Goal: Information Seeking & Learning: Learn about a topic

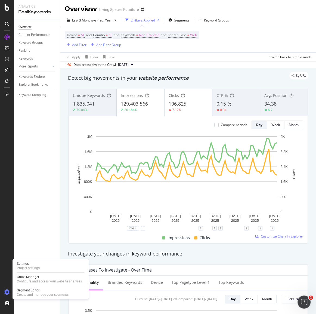
click at [7, 293] on icon at bounding box center [6, 291] width 5 height 5
click at [24, 267] on div "Project settings" at bounding box center [28, 268] width 23 height 4
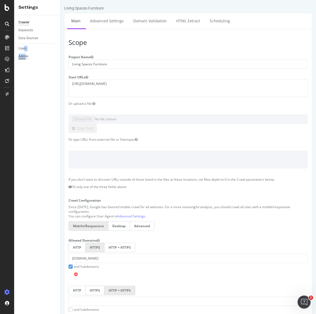
drag, startPoint x: 24, startPoint y: 51, endPoint x: 24, endPoint y: 55, distance: 4.1
click at [24, 55] on div "Crawler Keywords Data Sources Users Admin" at bounding box center [37, 164] width 46 height 299
click at [22, 50] on div "Users" at bounding box center [22, 49] width 8 height 6
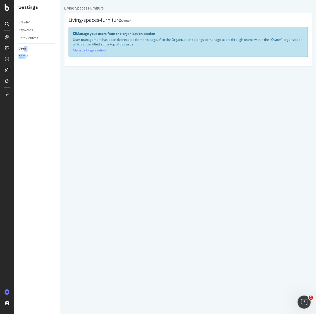
click at [28, 55] on div "Admin" at bounding box center [23, 57] width 10 height 6
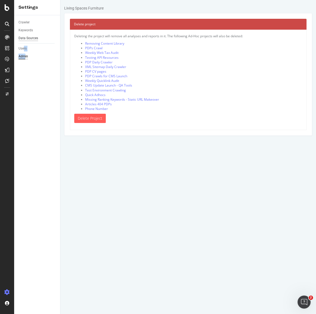
click at [25, 40] on div "Data Sources" at bounding box center [28, 38] width 20 height 6
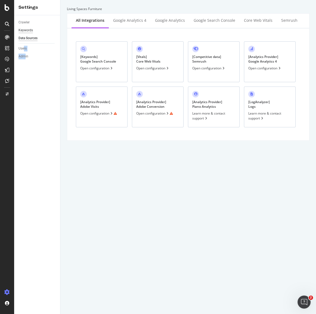
click at [31, 31] on div "Keywords" at bounding box center [25, 30] width 14 height 6
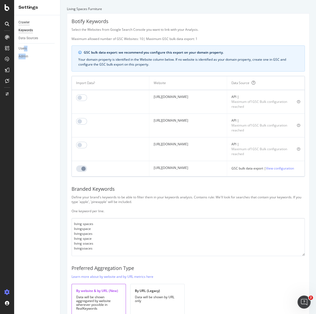
click at [25, 22] on div "Crawler" at bounding box center [23, 23] width 11 height 6
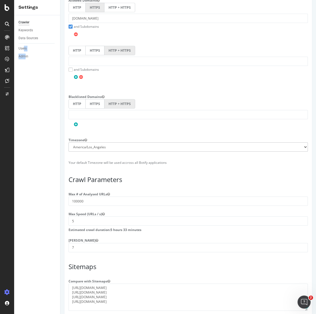
scroll to position [247, 0]
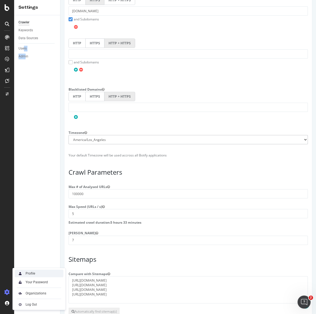
click at [27, 271] on div "Profile" at bounding box center [31, 273] width 10 height 4
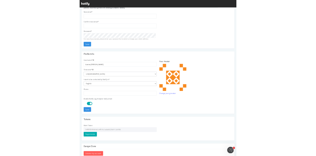
scroll to position [41, 0]
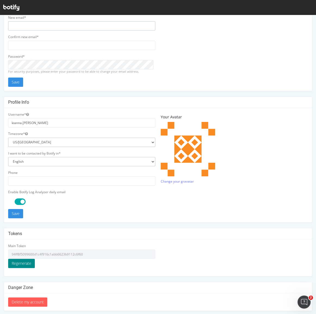
type input "kianna.vazquez@livingspaces.com"
click at [25, 260] on button "Regenerate" at bounding box center [21, 263] width 27 height 9
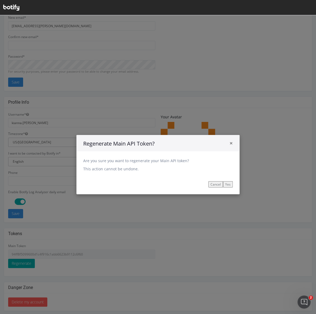
click at [229, 142] on span "×" at bounding box center [230, 143] width 3 height 8
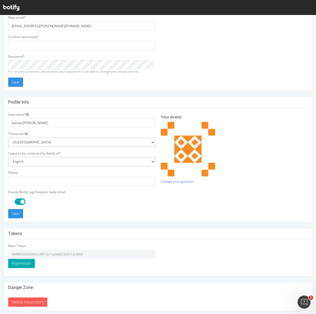
drag, startPoint x: 86, startPoint y: 251, endPoint x: 11, endPoint y: 250, distance: 75.3
click at [11, 250] on input "94ff8f5099600d1c4f916c1abb6623b9112c6f60" at bounding box center [81, 253] width 147 height 9
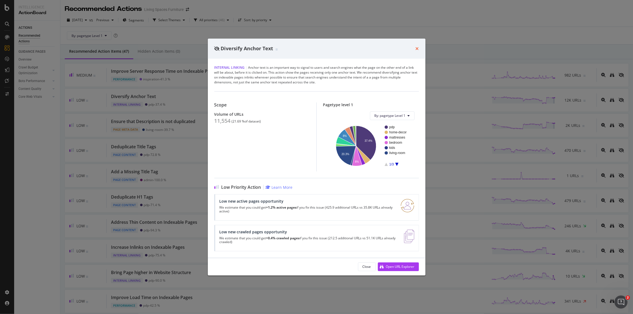
click at [418, 48] on icon "times" at bounding box center [416, 48] width 3 height 4
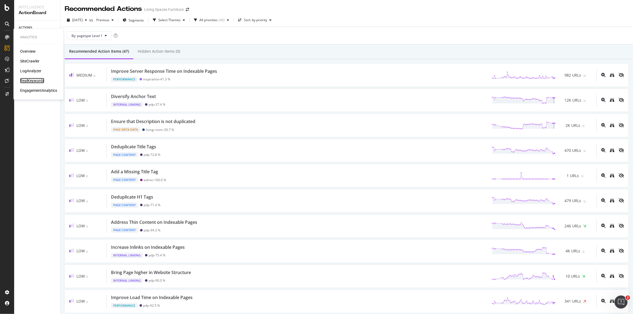
click at [36, 80] on div "RealKeywords" at bounding box center [32, 80] width 24 height 5
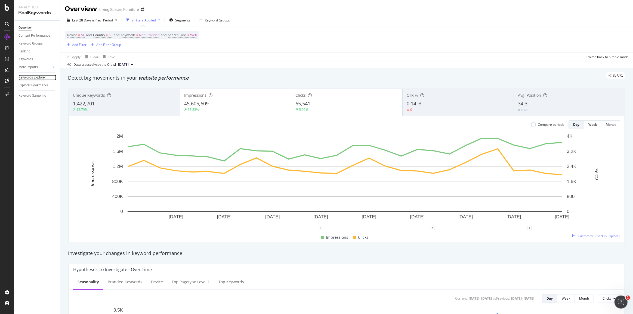
click at [38, 75] on div "Keywords Explorer" at bounding box center [31, 78] width 27 height 6
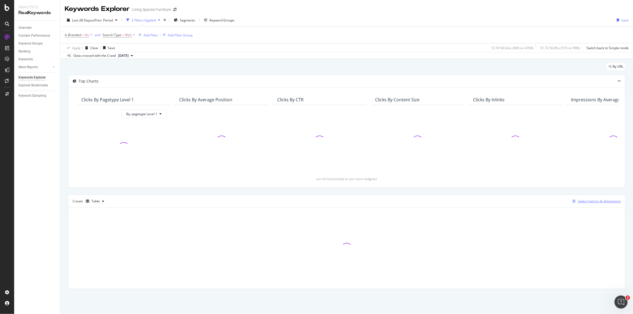
click at [590, 200] on div "Select metrics & dimensions" at bounding box center [598, 201] width 43 height 5
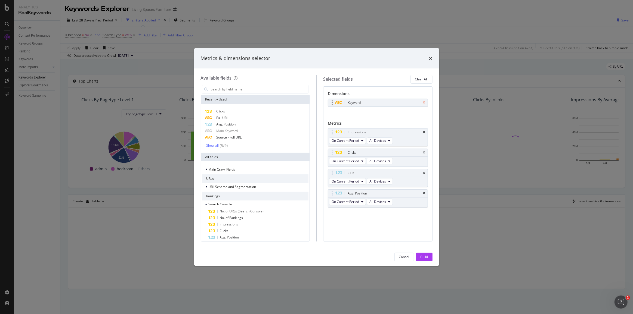
click at [424, 102] on icon "times" at bounding box center [424, 102] width 2 height 3
click at [231, 117] on div "Full URL" at bounding box center [255, 118] width 107 height 7
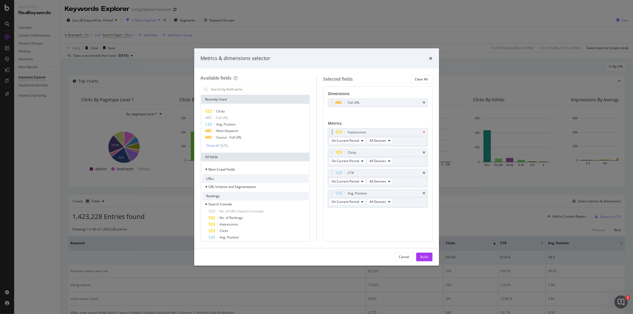
click at [423, 132] on icon "times" at bounding box center [424, 132] width 2 height 3
click at [424, 151] on icon "times" at bounding box center [424, 152] width 2 height 3
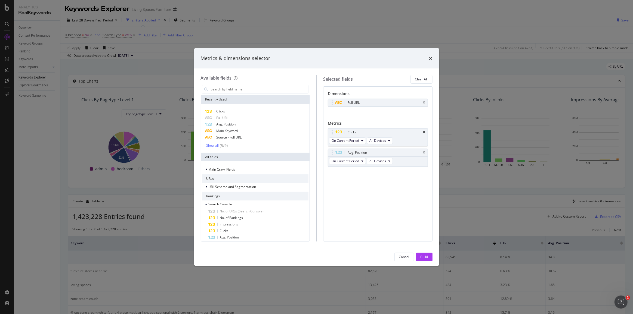
click at [424, 151] on icon "times" at bounding box center [424, 152] width 2 height 3
click at [233, 88] on input "modal" at bounding box center [259, 89] width 98 height 8
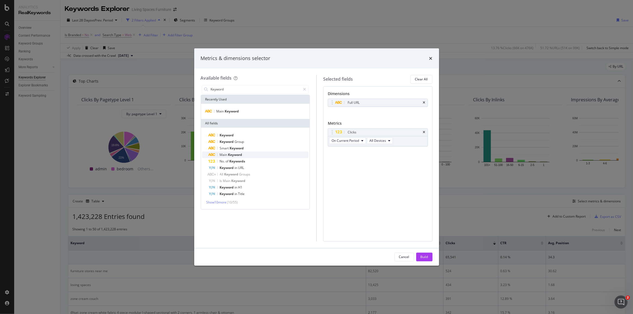
click at [235, 152] on div "Main Keyword" at bounding box center [259, 155] width 100 height 7
click at [231, 90] on input "Keyword" at bounding box center [255, 89] width 91 height 8
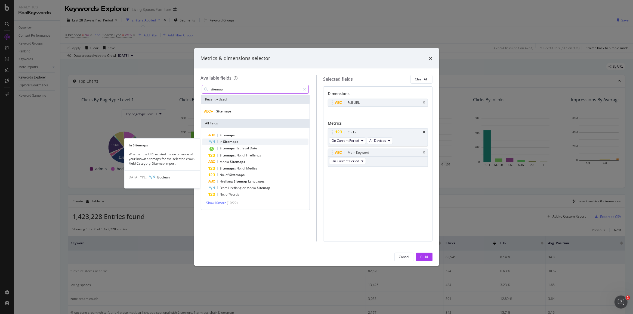
type input "sitemap"
click at [229, 142] on span "Sitemaps" at bounding box center [230, 141] width 15 height 5
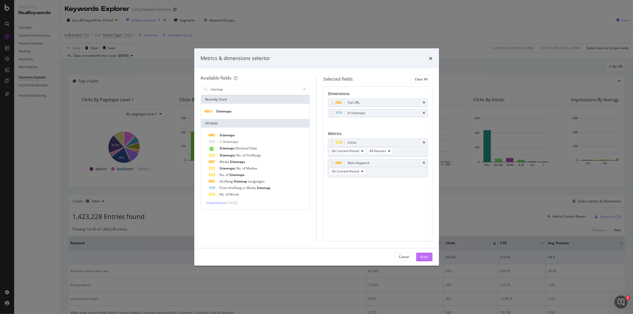
click at [424, 257] on div "Build" at bounding box center [424, 257] width 8 height 5
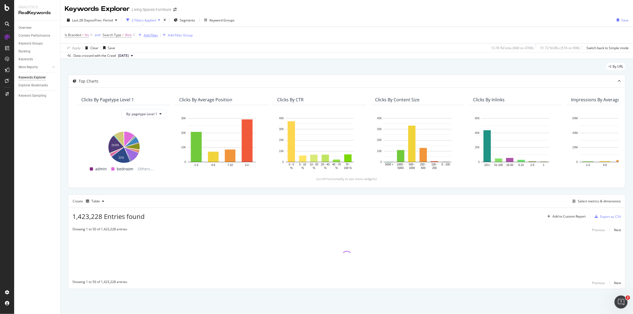
click at [151, 36] on div "Add Filter" at bounding box center [151, 35] width 14 height 5
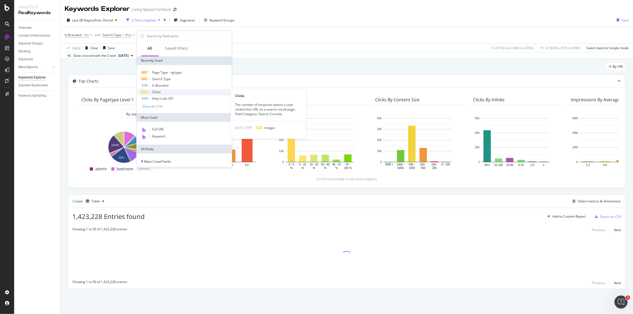
click at [161, 90] on div "Clicks" at bounding box center [184, 92] width 93 height 7
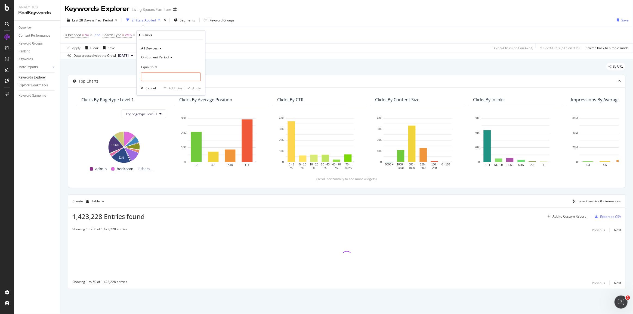
click at [154, 67] on icon at bounding box center [155, 67] width 4 height 3
click at [153, 109] on div "Greater than" at bounding box center [171, 106] width 58 height 7
click at [155, 71] on div "Greater than" at bounding box center [171, 72] width 60 height 18
click at [155, 76] on input "number" at bounding box center [171, 77] width 60 height 9
type input "0"
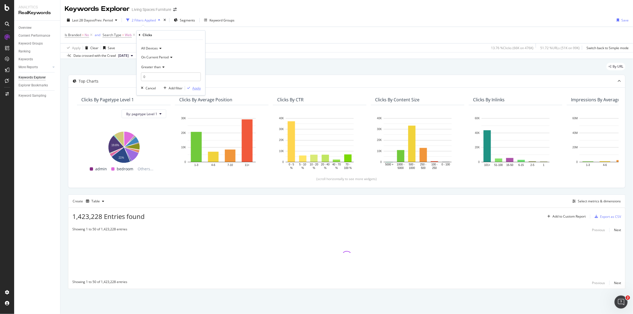
click at [200, 86] on div "Apply" at bounding box center [196, 88] width 8 height 5
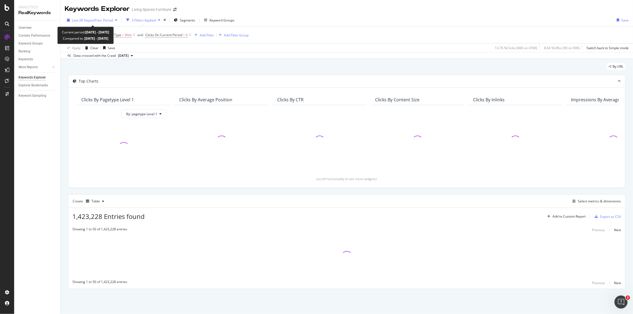
click at [100, 21] on span "vs Prev. Period" at bounding box center [101, 20] width 21 height 5
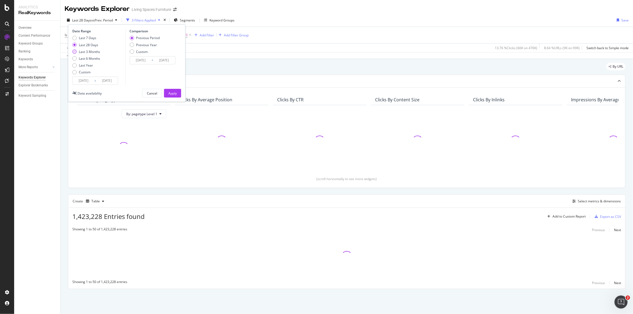
click at [90, 51] on div "Last 3 Months" at bounding box center [89, 51] width 21 height 5
type input "[DATE]"
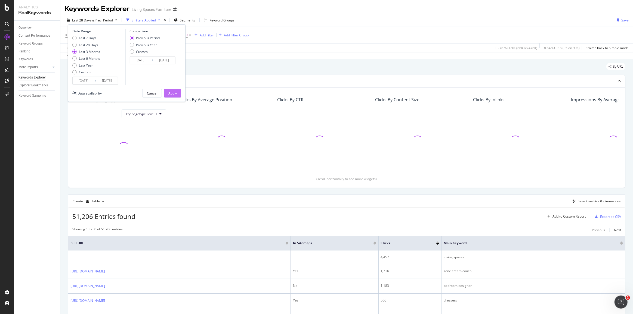
click at [178, 94] on button "Apply" at bounding box center [172, 93] width 17 height 9
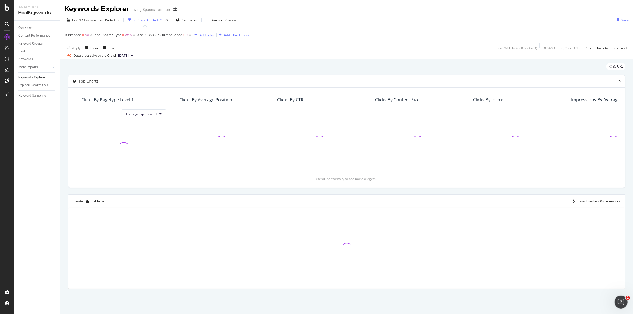
click at [205, 36] on div "Add Filter" at bounding box center [207, 35] width 14 height 5
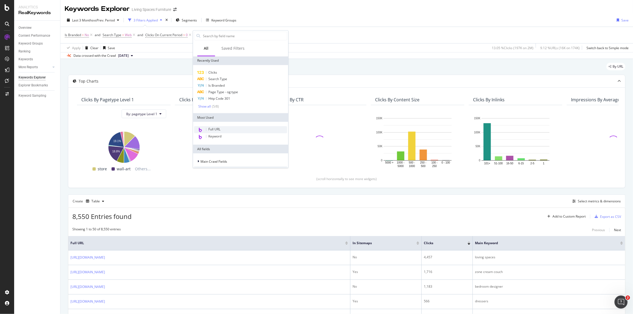
click at [213, 127] on span "Full URL" at bounding box center [214, 129] width 12 height 5
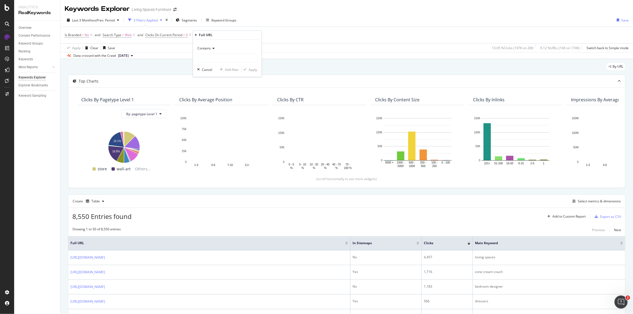
click at [211, 48] on icon at bounding box center [213, 48] width 4 height 3
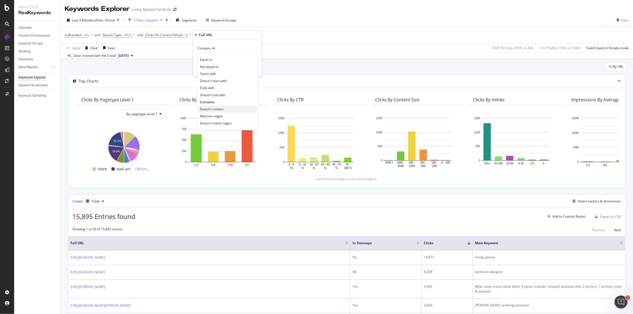
click at [219, 107] on span "Doesn't contain" at bounding box center [212, 109] width 24 height 5
click at [215, 56] on input "text" at bounding box center [226, 58] width 59 height 9
type input "/pdp-"
click at [252, 69] on div "Apply" at bounding box center [252, 69] width 8 height 5
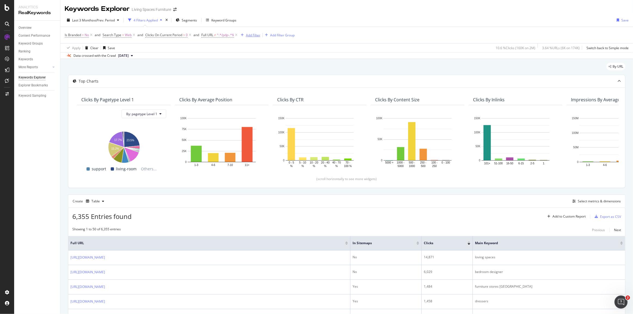
click at [252, 35] on div "Add Filter" at bounding box center [253, 35] width 14 height 5
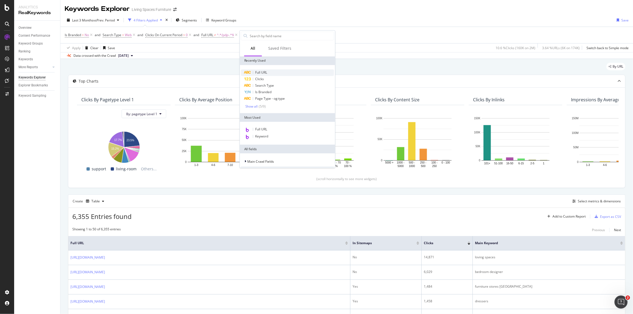
click at [265, 71] on span "Full URL" at bounding box center [261, 72] width 12 height 5
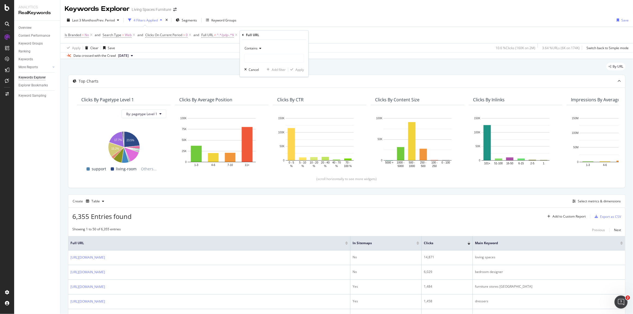
click at [258, 49] on icon at bounding box center [260, 48] width 4 height 3
click at [265, 65] on span "Not equal to" at bounding box center [256, 66] width 18 height 5
click at [265, 59] on input "text" at bounding box center [273, 58] width 59 height 9
type input "/"
drag, startPoint x: 279, startPoint y: 32, endPoint x: 282, endPoint y: 35, distance: 4.2
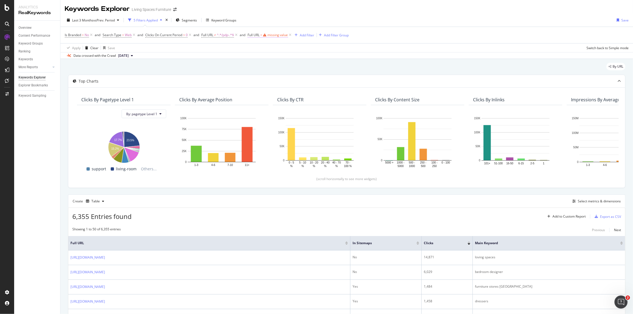
click at [279, 32] on span "Full URL = missing value" at bounding box center [269, 35] width 45 height 8
click at [282, 36] on div "missing value" at bounding box center [277, 35] width 21 height 5
click at [270, 58] on input "text" at bounding box center [282, 57] width 59 height 9
click at [268, 48] on icon at bounding box center [269, 47] width 4 height 3
click at [270, 64] on span "Not equal to" at bounding box center [265, 66] width 18 height 5
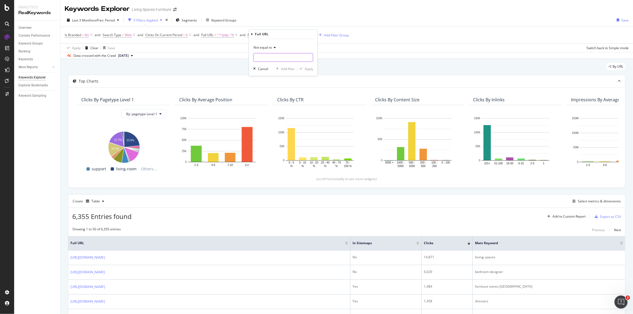
click at [265, 57] on input "text" at bounding box center [282, 57] width 59 height 9
paste input "[URL][DOMAIN_NAME]"
type input "[URL][DOMAIN_NAME]"
click at [310, 70] on div "Apply" at bounding box center [308, 69] width 8 height 5
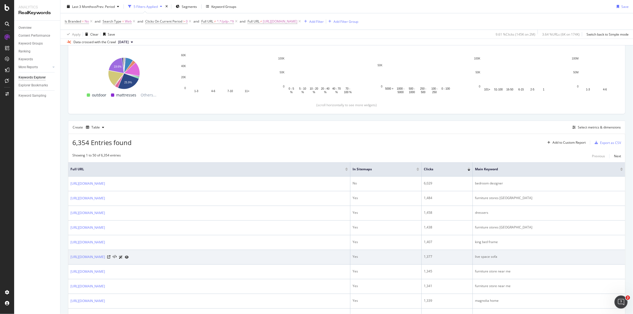
scroll to position [99, 0]
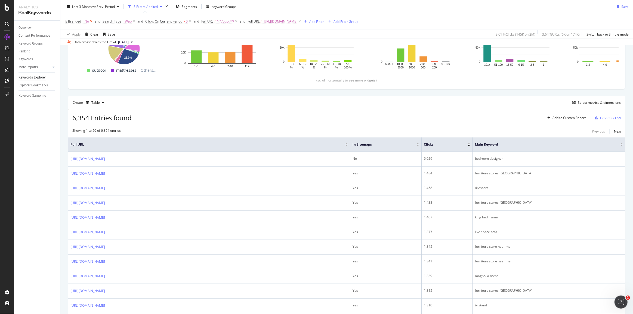
click at [92, 21] on icon at bounding box center [91, 21] width 5 height 5
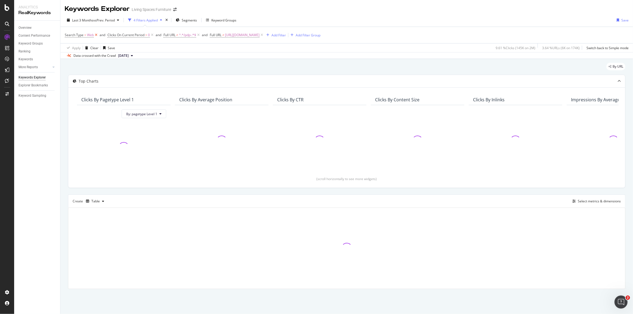
click at [97, 36] on icon at bounding box center [96, 34] width 5 height 5
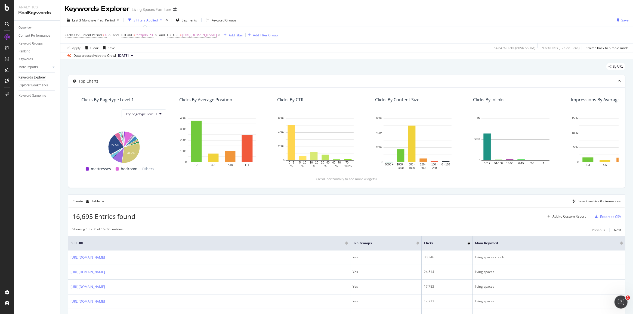
click at [243, 33] on div "Add Filter" at bounding box center [236, 35] width 14 height 5
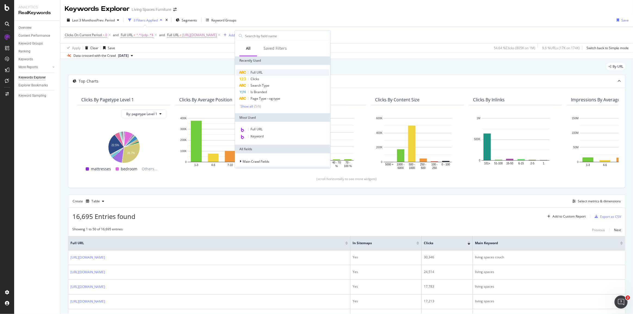
click at [260, 72] on span "Full URL" at bounding box center [256, 72] width 12 height 5
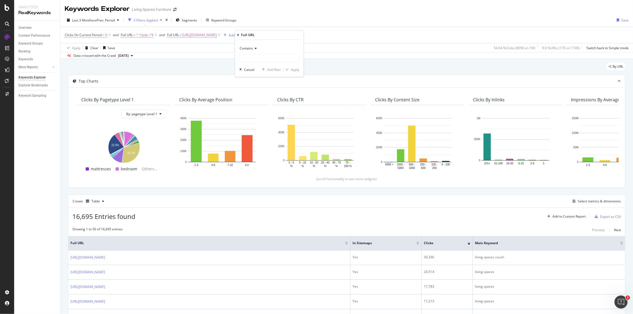
click at [251, 53] on div "Contains" at bounding box center [269, 53] width 60 height 18
click at [251, 50] on div "Contains" at bounding box center [269, 48] width 60 height 9
click at [251, 108] on span "Doesn't contain" at bounding box center [254, 109] width 24 height 5
click at [260, 55] on input "text" at bounding box center [269, 58] width 59 height 9
type input "/stores"
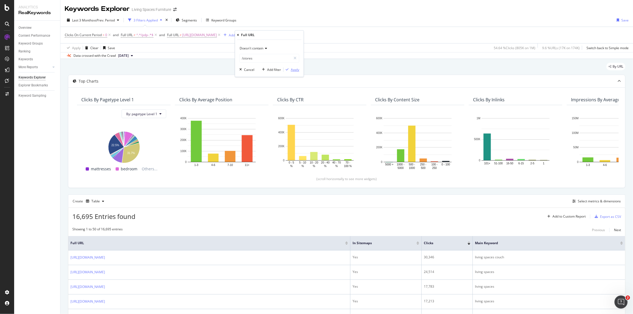
click at [292, 70] on div "Apply" at bounding box center [295, 69] width 8 height 5
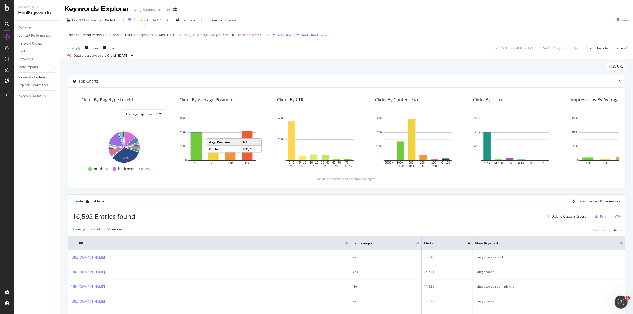
click at [291, 37] on div "Add Filter" at bounding box center [285, 35] width 14 height 5
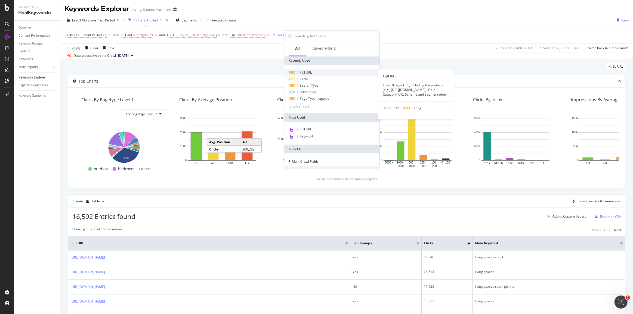
click at [301, 73] on span "Full URL" at bounding box center [306, 72] width 12 height 5
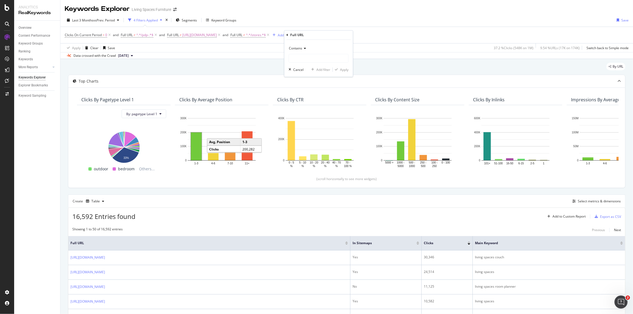
click at [300, 49] on span "Contains" at bounding box center [295, 48] width 13 height 5
click at [304, 110] on span "Doesn't contain" at bounding box center [303, 109] width 24 height 5
click at [306, 59] on input "text" at bounding box center [318, 58] width 59 height 9
type input "/company"
click at [346, 70] on div "Apply" at bounding box center [344, 69] width 8 height 5
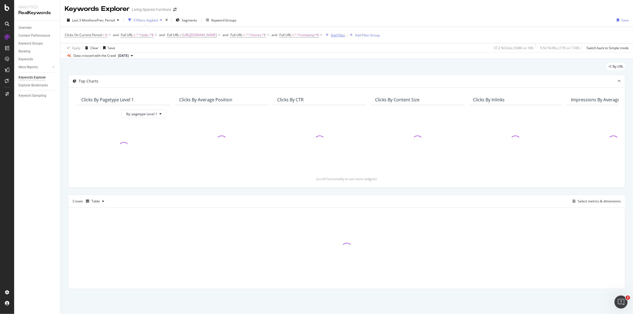
click at [345, 37] on div "Add Filter" at bounding box center [338, 35] width 14 height 5
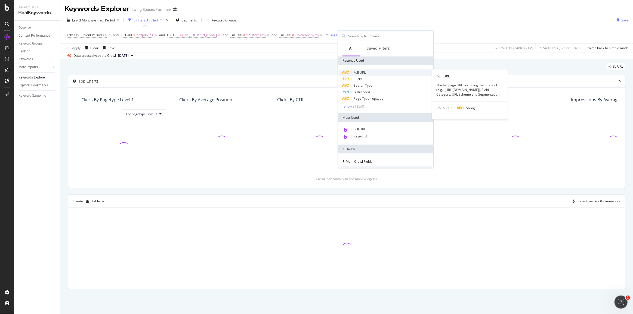
click at [364, 72] on span "Full URL" at bounding box center [359, 72] width 12 height 5
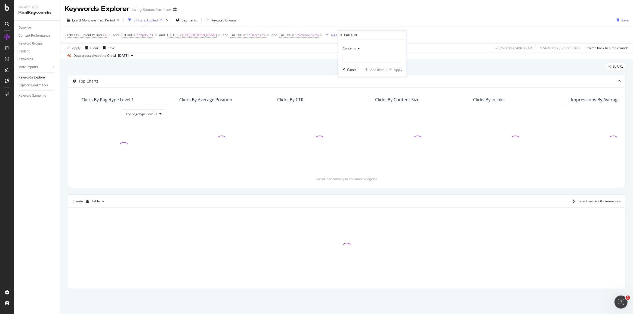
click at [356, 51] on div "Contains" at bounding box center [372, 48] width 60 height 9
click at [360, 107] on span "Doesn't contain" at bounding box center [357, 109] width 24 height 5
click at [362, 59] on input "text" at bounding box center [372, 58] width 59 height 9
type input "/help"
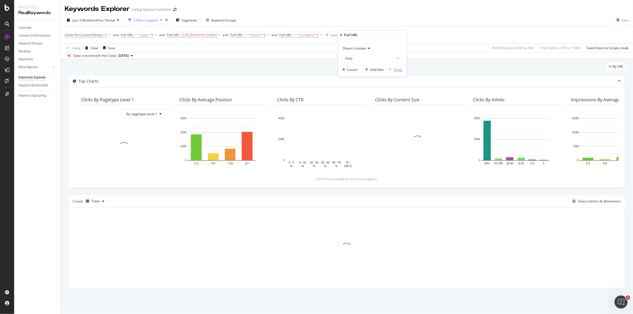
click at [397, 70] on div "Apply" at bounding box center [398, 69] width 8 height 5
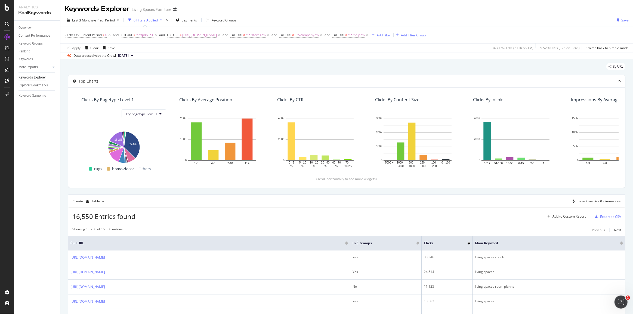
click at [391, 33] on div "Add Filter" at bounding box center [384, 35] width 14 height 5
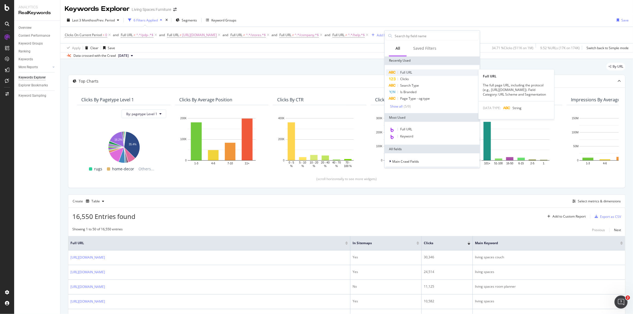
click at [407, 73] on span "Full URL" at bounding box center [406, 72] width 12 height 5
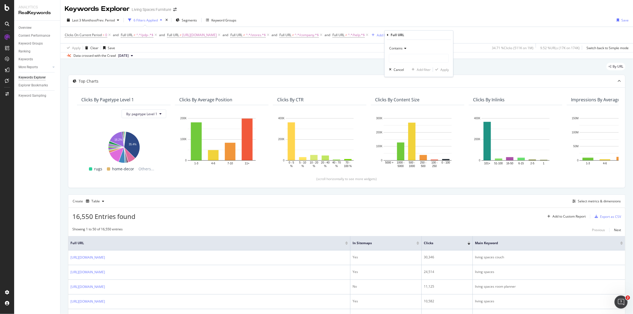
click at [396, 46] on div "Contains" at bounding box center [419, 48] width 60 height 9
click at [407, 109] on span "Doesn't contain" at bounding box center [403, 109] width 24 height 5
click at [401, 57] on input "text" at bounding box center [418, 58] width 59 height 9
type input "/track-delivery"
click at [442, 70] on div "Apply" at bounding box center [444, 69] width 8 height 5
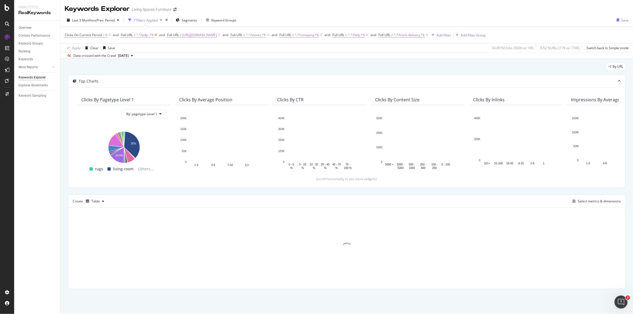
click at [156, 34] on icon at bounding box center [155, 34] width 5 height 5
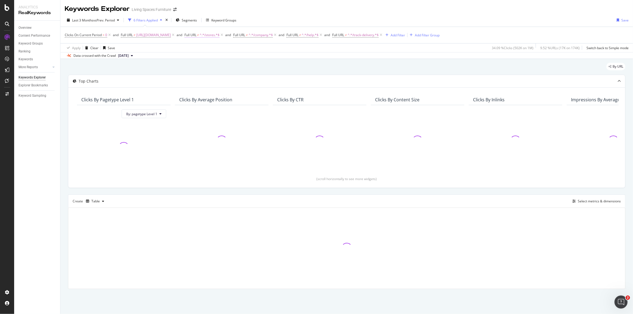
click at [175, 36] on icon at bounding box center [173, 34] width 5 height 5
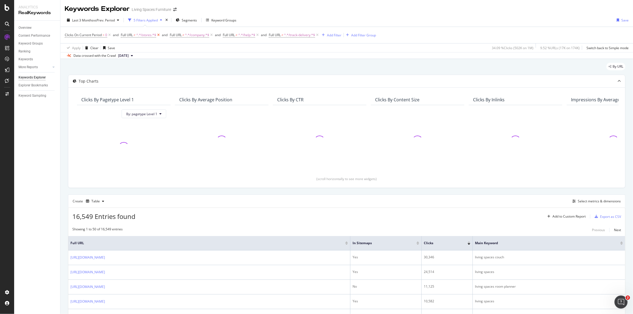
click at [160, 35] on icon at bounding box center [158, 34] width 5 height 5
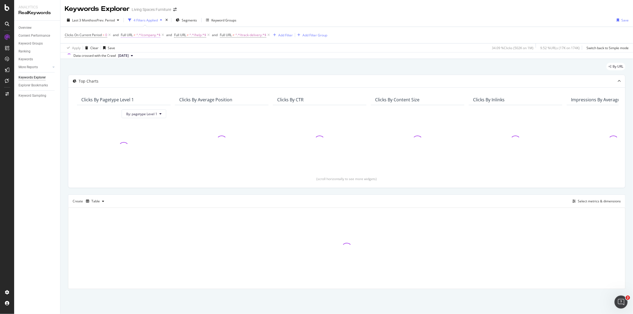
click at [160, 35] on span "^.*/company.*$" at bounding box center [148, 35] width 24 height 8
click at [253, 41] on div "Clicks On Current Period > 0 and Full URL ≠ ^.*/company.*$ and Full URL ≠ ^.*/h…" at bounding box center [347, 35] width 564 height 16
drag, startPoint x: 270, startPoint y: 35, endPoint x: 168, endPoint y: 33, distance: 101.7
click at [270, 35] on icon at bounding box center [268, 34] width 5 height 5
click at [162, 35] on icon at bounding box center [162, 34] width 5 height 5
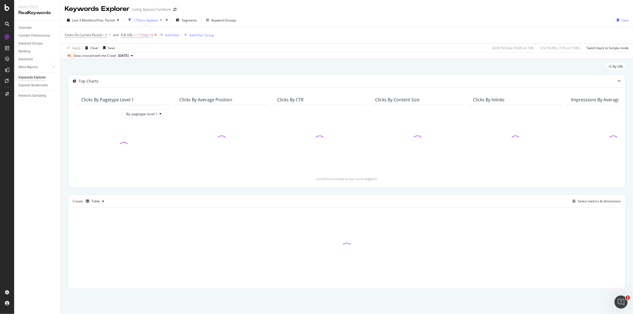
click at [156, 35] on icon at bounding box center [155, 34] width 5 height 5
click at [130, 35] on div "Add Filter" at bounding box center [126, 35] width 14 height 5
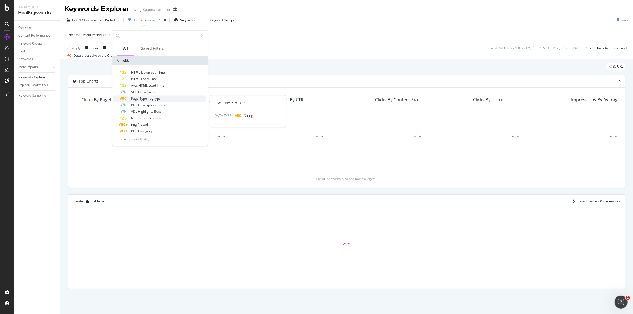
type input "html"
click at [157, 101] on div "Page Type - og:type" at bounding box center [163, 99] width 86 height 7
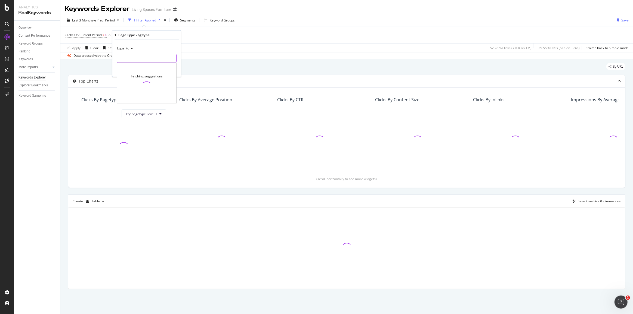
click at [143, 56] on input "text" at bounding box center [146, 58] width 59 height 9
click at [115, 34] on icon at bounding box center [115, 34] width 2 height 3
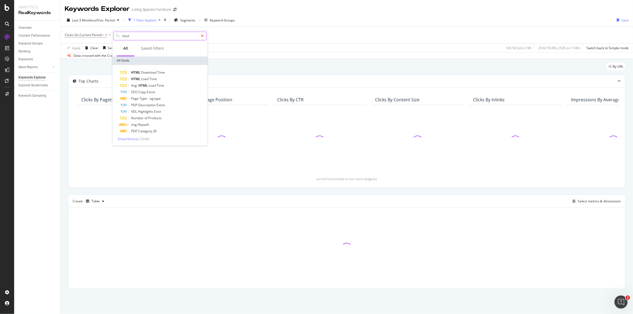
click at [202, 36] on icon at bounding box center [202, 36] width 3 height 4
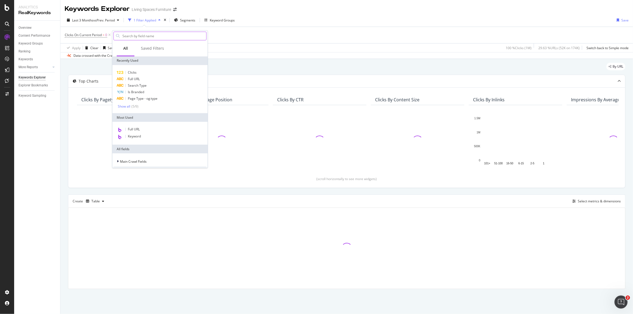
click at [256, 53] on div "Data crossed with the Crawl [DATE]" at bounding box center [346, 55] width 572 height 7
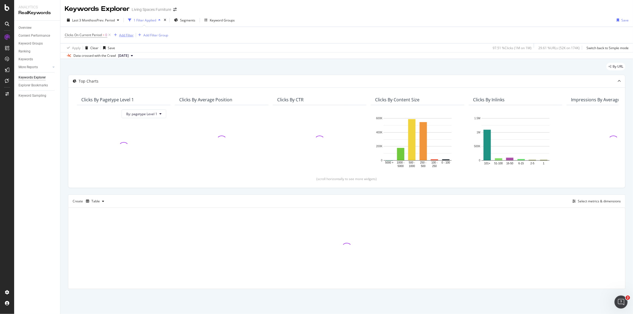
click at [133, 34] on div "Add Filter" at bounding box center [126, 35] width 14 height 5
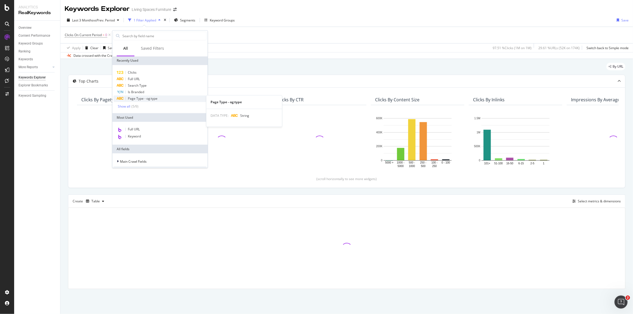
click at [154, 98] on span "Page Type - og:type" at bounding box center [143, 99] width 30 height 5
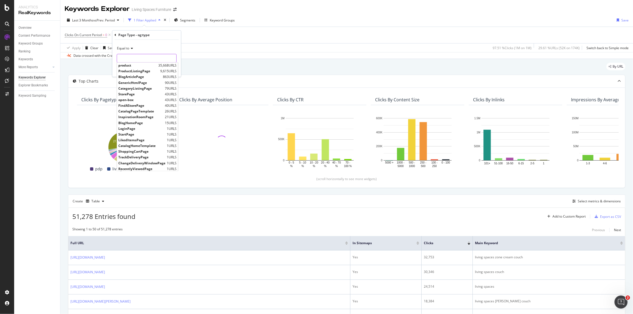
click at [134, 55] on input "text" at bounding box center [146, 58] width 59 height 9
click at [138, 70] on span "ProductListingPage" at bounding box center [138, 71] width 41 height 5
type input "ProductListingPage"
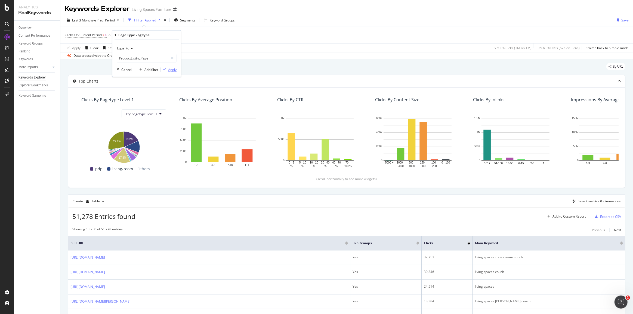
click at [171, 70] on div "Apply" at bounding box center [172, 69] width 8 height 5
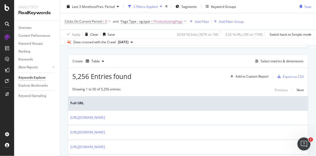
scroll to position [140, 0]
